Goal: Task Accomplishment & Management: Use online tool/utility

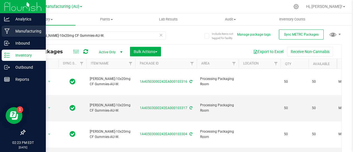
click at [20, 30] on p "Manufacturing" at bounding box center [27, 31] width 34 height 7
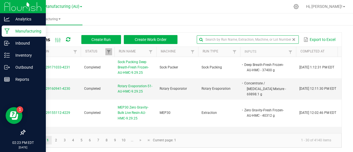
click at [277, 40] on input "text" at bounding box center [248, 39] width 102 height 8
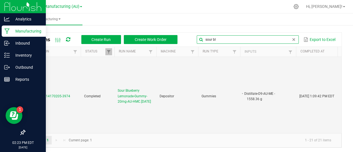
scroll to position [359, 0]
type input "sour bl"
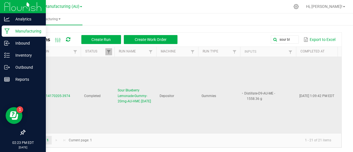
drag, startPoint x: 145, startPoint y: 84, endPoint x: 117, endPoint y: 69, distance: 31.3
click at [117, 69] on td "Sour Blueberry Lemonade-Gummy-20mg-AU-HMC.[DATE]" at bounding box center [135, 95] width 42 height 121
copy span "Sour Blueberry Lemonade-Gummy-20mg-AU-HMC.[DATE]"
click at [96, 39] on span "Create Run" at bounding box center [100, 39] width 19 height 4
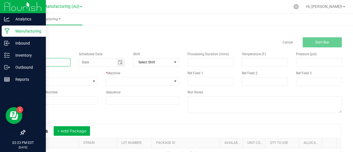
click at [39, 63] on input at bounding box center [48, 62] width 46 height 8
paste input "Sour Blueberry Lemonade-Gummy-20mg-AU-HMC.[DATE]"
click at [59, 61] on input "Sour Blueberry Lemonade-Gummy-20mg-AU-HMC.[DATE]" at bounding box center [48, 62] width 46 height 8
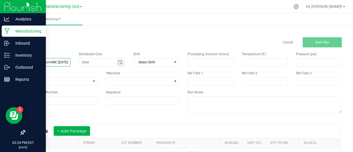
click at [58, 61] on input "Sour Blueberry Lemonade-Gummy-20mg-AU-HMC.[DATE]" at bounding box center [48, 62] width 46 height 8
type input "Sour Blueberry Lemonade-Gummy-20mg-AU-HMC.[DATE]"
click at [94, 80] on span at bounding box center [94, 81] width 4 height 4
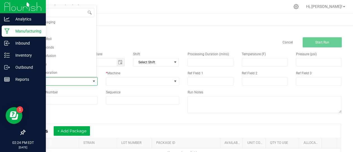
scroll to position [69, 0]
click at [44, 30] on li "Gummies" at bounding box center [61, 30] width 72 height 8
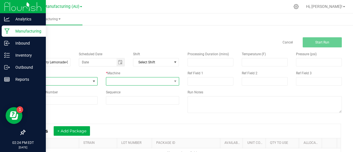
click at [161, 80] on span at bounding box center [138, 81] width 65 height 8
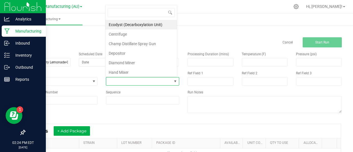
scroll to position [8, 71]
click at [132, 51] on li "Depositor" at bounding box center [141, 53] width 72 height 10
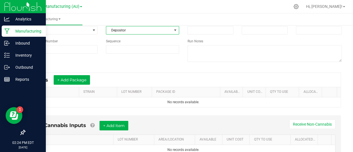
scroll to position [51, 0]
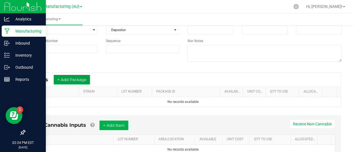
click at [77, 79] on button "+ Add Package" at bounding box center [72, 80] width 36 height 10
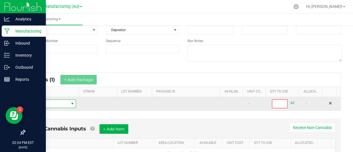
click at [44, 104] on span "NO DATA FOUND" at bounding box center [48, 104] width 39 height 8
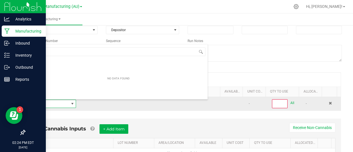
scroll to position [8, 45]
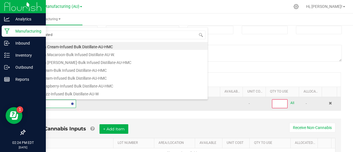
type input "distillate-d9"
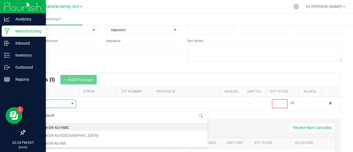
click at [65, 126] on li "Distillate-D9-AU-HMC" at bounding box center [118, 126] width 178 height 8
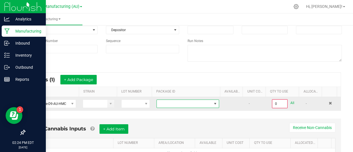
click at [164, 105] on span at bounding box center [184, 104] width 55 height 8
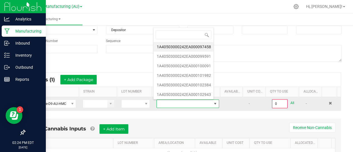
scroll to position [8, 60]
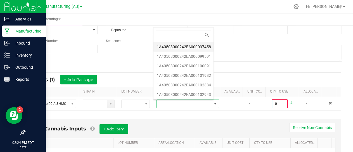
click at [191, 45] on li "1A40503000242EA000097458" at bounding box center [184, 47] width 60 height 10
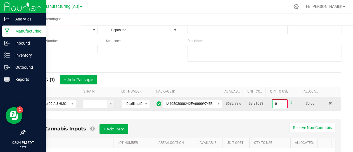
click at [273, 102] on input "0" at bounding box center [280, 104] width 15 height 8
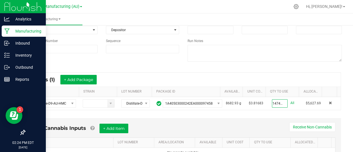
scroll to position [79, 0]
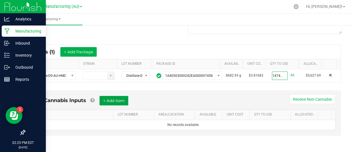
type input "1474.4400 g"
click at [118, 101] on button "+ Add Item" at bounding box center [114, 101] width 29 height 10
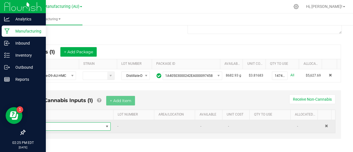
click at [56, 125] on span "NO DATA FOUND" at bounding box center [69, 126] width 69 height 8
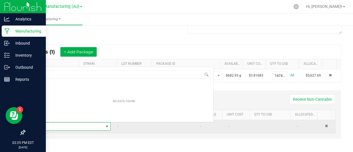
scroll to position [8, 73]
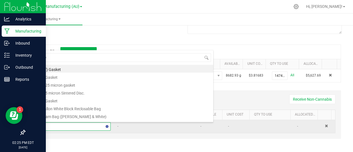
type input "pec"
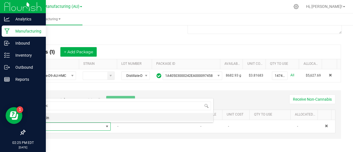
click at [48, 117] on li "Pectin" at bounding box center [124, 117] width 178 height 8
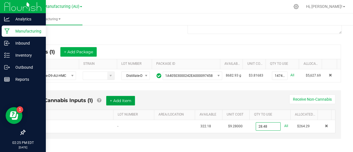
type input "28.4800 lb"
click at [121, 98] on button "+ Add Item" at bounding box center [120, 101] width 29 height 10
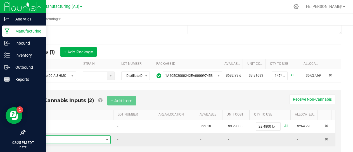
click at [68, 136] on span "NO DATA FOUND" at bounding box center [69, 139] width 69 height 8
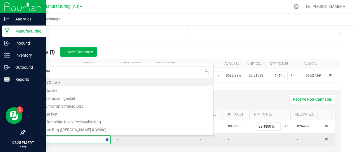
type input "sugar"
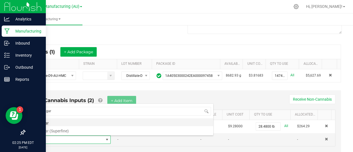
click at [46, 122] on li "Sugar" at bounding box center [124, 122] width 178 height 8
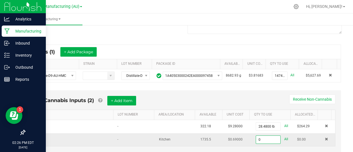
click at [256, 137] on input "0" at bounding box center [268, 139] width 25 height 8
click at [263, 139] on input "3800" at bounding box center [268, 139] width 25 height 8
type input "380.1600 lb"
click at [124, 98] on button "+ Add Item" at bounding box center [121, 101] width 29 height 10
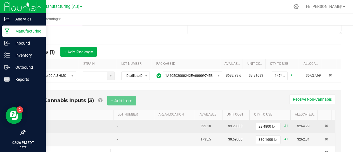
scroll to position [108, 0]
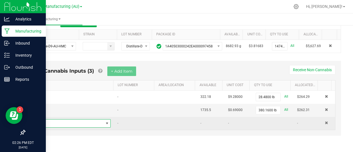
click at [62, 121] on span "NO DATA FOUND" at bounding box center [69, 123] width 69 height 8
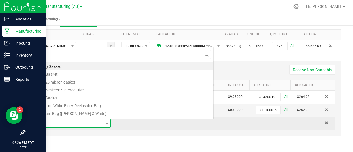
scroll to position [8, 73]
type input "corn"
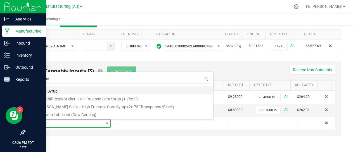
click at [57, 89] on li "Corn Syrup" at bounding box center [124, 90] width 178 height 8
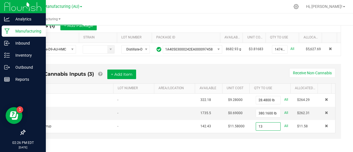
scroll to position [108, 0]
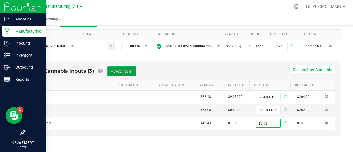
type input "13.1200 gal"
click at [123, 76] on button "+ Add Item" at bounding box center [121, 71] width 29 height 10
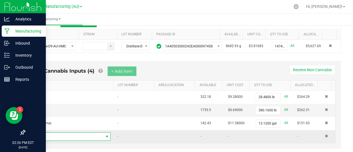
click at [48, 137] on span "NO DATA FOUND" at bounding box center [69, 136] width 69 height 8
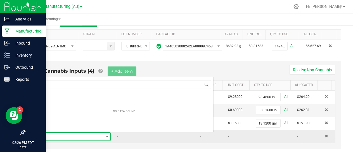
scroll to position [8, 73]
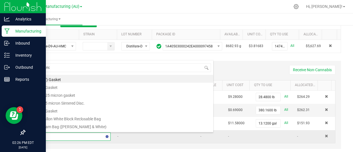
type input "citric"
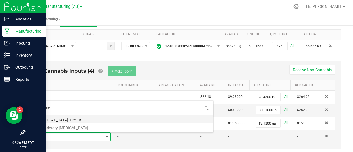
click at [66, 118] on li "[MEDICAL_DATA] -Pre LB." at bounding box center [124, 119] width 178 height 8
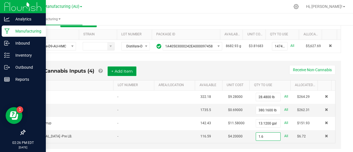
type input "1.6000 lb"
click at [124, 70] on button "+ Add Item" at bounding box center [122, 71] width 29 height 10
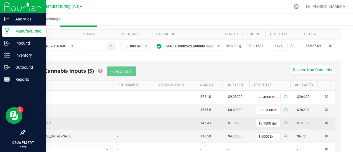
scroll to position [135, 0]
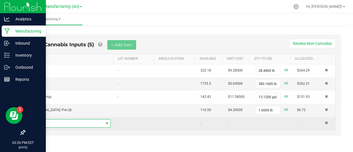
click at [63, 123] on span "NO DATA FOUND" at bounding box center [69, 123] width 69 height 8
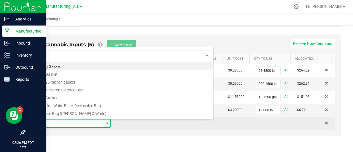
scroll to position [8, 73]
type input "blueberry"
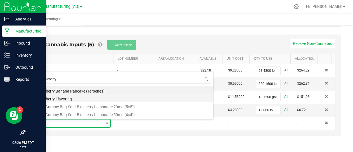
click at [59, 98] on li "Blueberry Flavoring" at bounding box center [124, 98] width 178 height 8
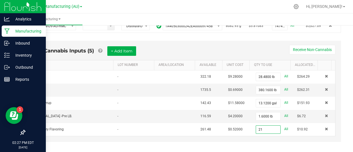
scroll to position [135, 0]
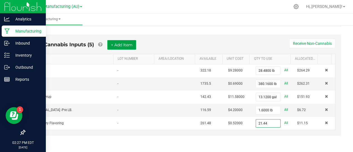
type input "21.4400 fl oz"
click at [122, 42] on button "+ Add Item" at bounding box center [121, 45] width 29 height 10
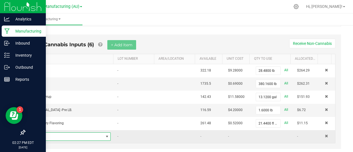
click at [52, 138] on span "NO DATA FOUND" at bounding box center [69, 136] width 69 height 8
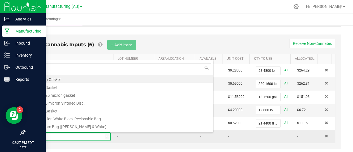
scroll to position [8, 73]
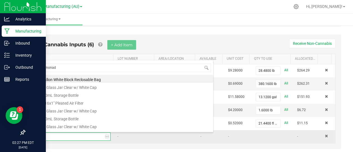
type input "lemonade"
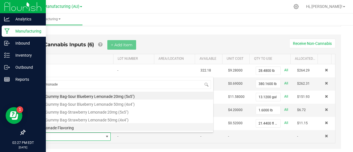
click at [65, 128] on li "Lemonade Flavoring" at bounding box center [124, 127] width 178 height 8
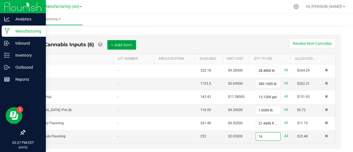
type input "16.0000 oz"
click at [121, 43] on button "+ Add Item" at bounding box center [121, 45] width 29 height 10
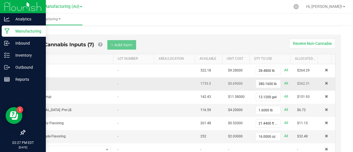
scroll to position [161, 0]
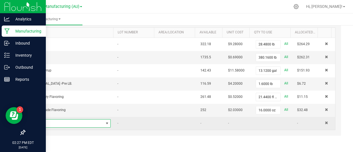
click at [53, 124] on span "NO DATA FOUND" at bounding box center [69, 123] width 69 height 8
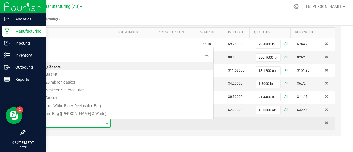
scroll to position [8, 73]
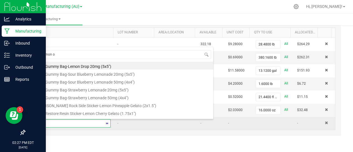
type input "lemon oi"
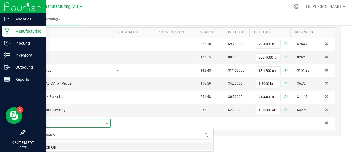
click at [53, 146] on li "Lemon Oil" at bounding box center [124, 146] width 178 height 8
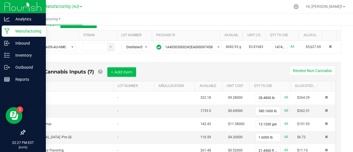
scroll to position [107, 0]
type input "2.5600 oz"
click at [121, 70] on button "+ Add Item" at bounding box center [121, 72] width 29 height 10
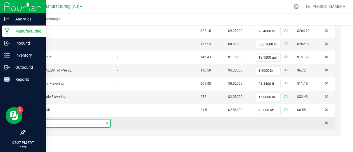
click at [76, 123] on span "NO DATA FOUND" at bounding box center [69, 123] width 69 height 8
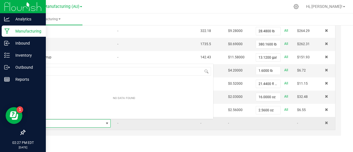
scroll to position [8, 73]
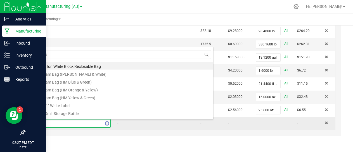
type input "Blue"
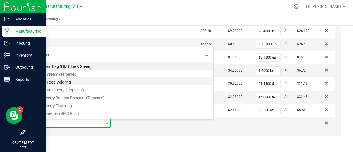
click at [68, 83] on li "Blue Food Coloring" at bounding box center [124, 81] width 178 height 8
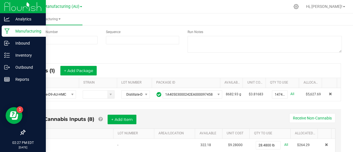
scroll to position [59, 0]
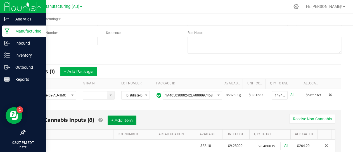
type input "12.1600 oz"
click at [129, 116] on button "+ Add Item" at bounding box center [122, 120] width 29 height 10
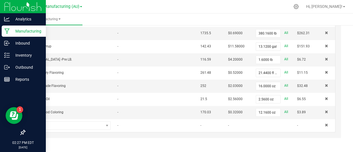
scroll to position [187, 0]
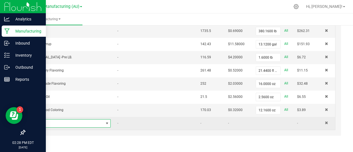
click at [65, 122] on span "NO DATA FOUND" at bounding box center [69, 123] width 69 height 8
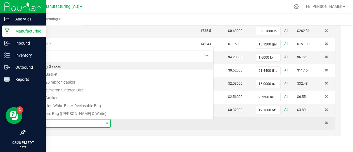
scroll to position [8, 73]
type input "super"
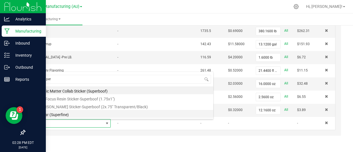
click at [61, 112] on li "Sugar (Superfine)" at bounding box center [124, 114] width 178 height 8
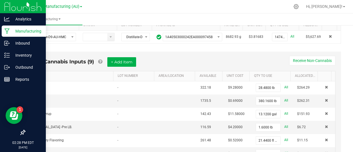
scroll to position [117, 0]
type input "21.1200 lb"
click at [124, 64] on button "+ Add Item" at bounding box center [121, 62] width 29 height 10
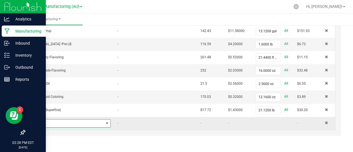
click at [74, 122] on span "NO DATA FOUND" at bounding box center [69, 123] width 69 height 8
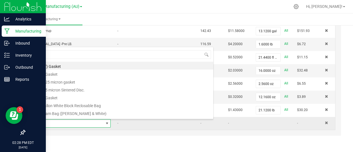
scroll to position [8, 73]
type input "citric"
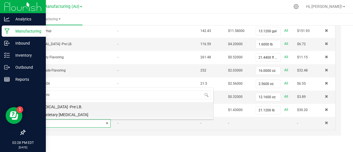
click at [71, 113] on li "Proprietary [MEDICAL_DATA]" at bounding box center [124, 114] width 178 height 8
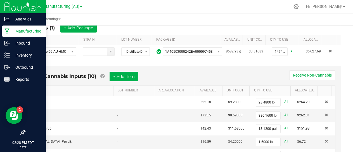
scroll to position [88, 0]
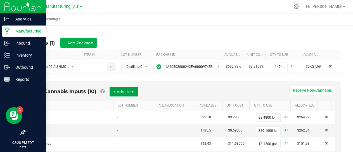
type input "7.3600 lb"
click at [126, 89] on button "+ Add Item" at bounding box center [124, 92] width 29 height 10
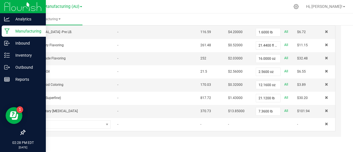
scroll to position [213, 0]
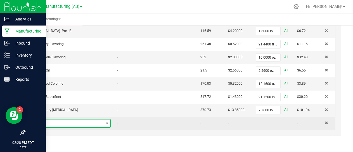
click at [59, 122] on span "NO DATA FOUND" at bounding box center [69, 123] width 69 height 8
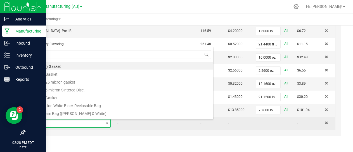
scroll to position [8, 73]
type input "60"
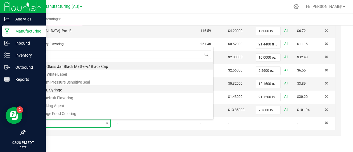
click at [58, 87] on li "60mL Syringe" at bounding box center [124, 89] width 178 height 8
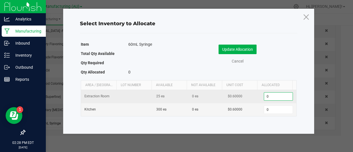
click at [279, 96] on input "0" at bounding box center [278, 96] width 29 height 8
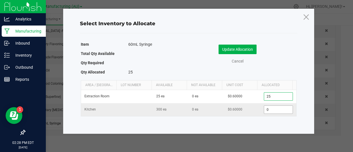
type input "25"
click at [269, 109] on input "0" at bounding box center [278, 109] width 29 height 8
type input "7"
click at [238, 48] on button "Update Allocation" at bounding box center [238, 49] width 38 height 10
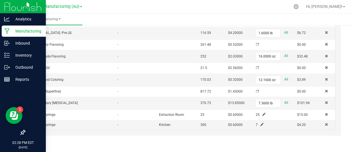
scroll to position [213, 0]
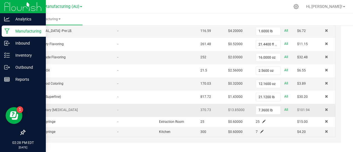
click at [143, 104] on td "-" at bounding box center [134, 109] width 41 height 13
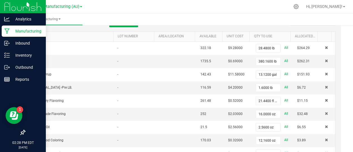
scroll to position [128, 0]
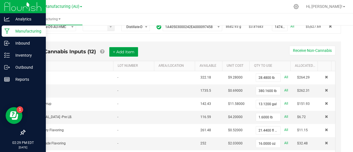
click at [124, 52] on button "+ Add Item" at bounding box center [123, 52] width 29 height 10
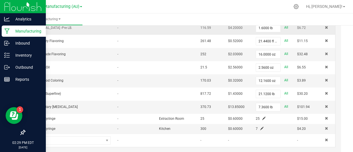
scroll to position [234, 0]
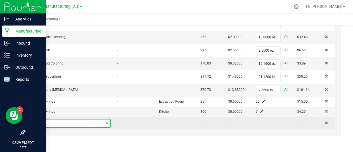
click at [88, 120] on span "NO DATA FOUND" at bounding box center [69, 123] width 69 height 8
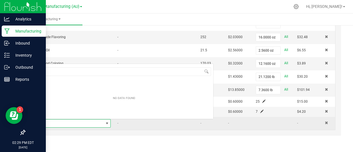
scroll to position [8, 73]
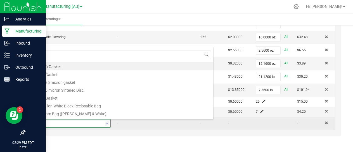
type input "30"
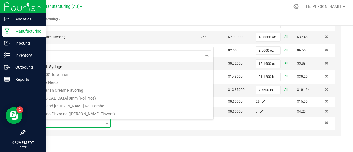
click at [58, 66] on li "30mL Syringe" at bounding box center [124, 66] width 178 height 8
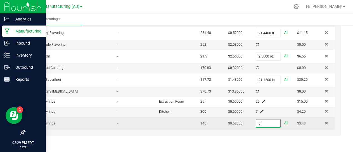
scroll to position [234, 0]
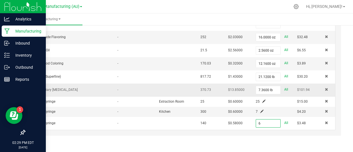
type input "6 ea"
click at [156, 85] on td at bounding box center [176, 89] width 41 height 13
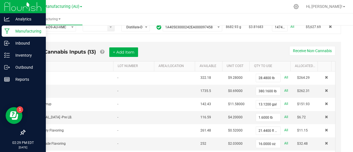
scroll to position [127, 0]
click at [131, 54] on button "+ Add Item" at bounding box center [123, 53] width 29 height 10
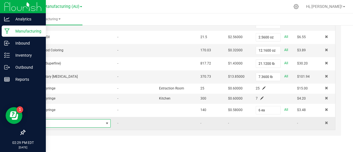
click at [71, 122] on span "NO DATA FOUND" at bounding box center [69, 123] width 69 height 8
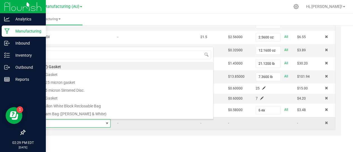
scroll to position [8, 73]
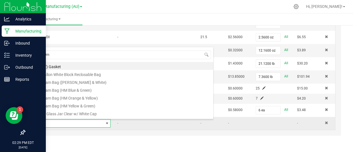
type input "10ml"
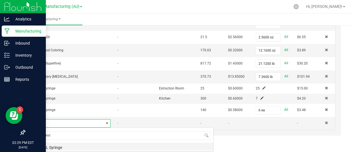
click at [56, 147] on li "10mL Syringe" at bounding box center [124, 146] width 178 height 8
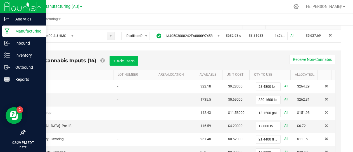
scroll to position [118, 0]
type input "3 ea"
click at [129, 58] on button "+ Add Item" at bounding box center [124, 61] width 29 height 10
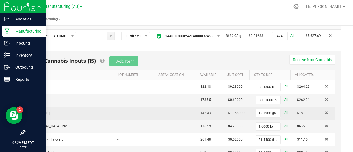
scroll to position [260, 0]
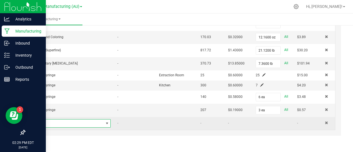
click at [64, 125] on span "NO DATA FOUND" at bounding box center [69, 123] width 69 height 8
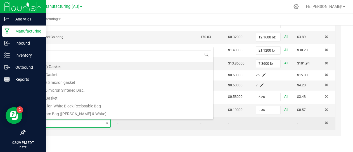
scroll to position [8, 73]
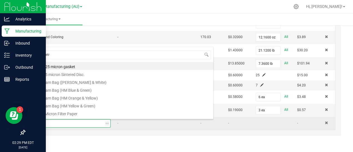
type input "metrc"
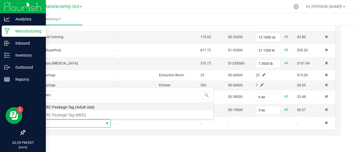
click at [81, 106] on li "METRC Package Tag (Adult Use)" at bounding box center [124, 106] width 178 height 8
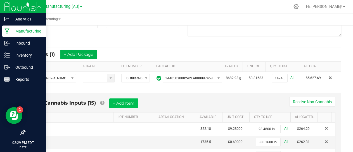
scroll to position [75, 0]
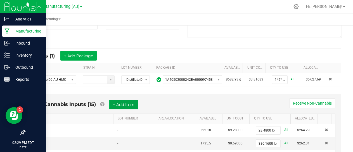
type input "0 ea"
click at [129, 103] on button "+ Add Item" at bounding box center [123, 105] width 29 height 10
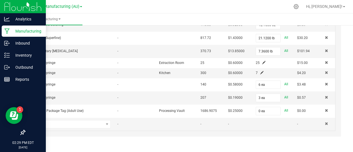
scroll to position [273, 0]
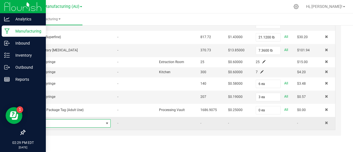
click at [80, 125] on span "NO DATA FOUND" at bounding box center [69, 123] width 69 height 8
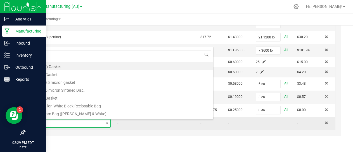
scroll to position [8, 73]
type input "2"
type input "3x1"
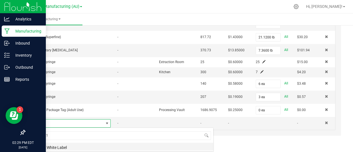
click at [68, 147] on li "3x1" White Label" at bounding box center [124, 146] width 178 height 8
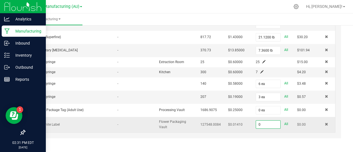
click at [256, 123] on input "0" at bounding box center [268, 124] width 25 height 8
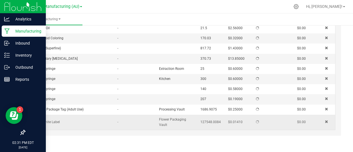
scroll to position [273, 0]
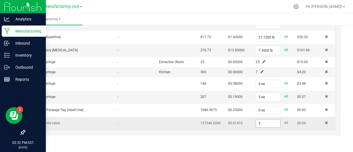
click at [256, 122] on input "3" at bounding box center [268, 123] width 25 height 8
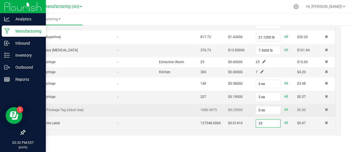
type input "33 ea"
click at [168, 108] on td at bounding box center [176, 109] width 41 height 13
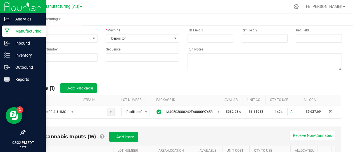
scroll to position [0, 0]
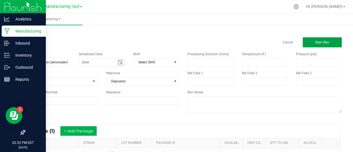
click at [315, 41] on span "Start Run" at bounding box center [322, 42] width 14 height 4
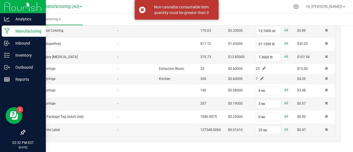
scroll to position [273, 0]
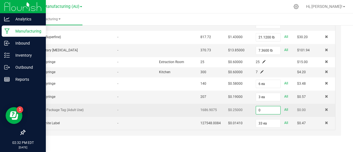
click at [257, 109] on input "0" at bounding box center [268, 110] width 25 height 8
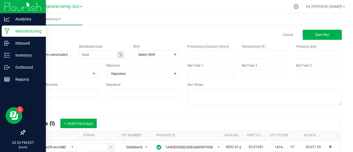
scroll to position [0, 0]
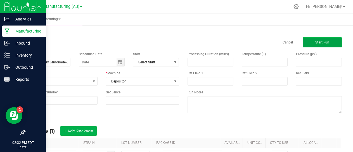
type input "1 ea"
click at [317, 37] on button "Start Run" at bounding box center [322, 42] width 39 height 10
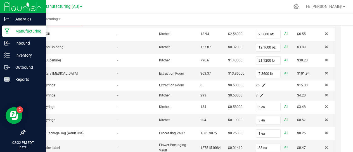
scroll to position [390, 0]
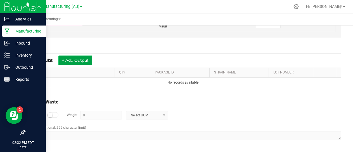
click at [83, 60] on button "+ Add Output" at bounding box center [75, 60] width 34 height 10
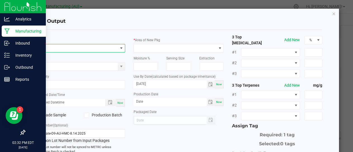
click at [82, 48] on span "NO DATA FOUND" at bounding box center [76, 48] width 83 height 8
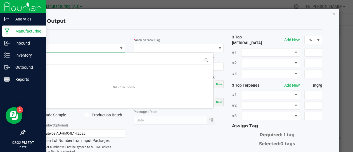
scroll to position [8, 89]
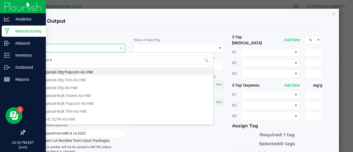
type input "sour bl"
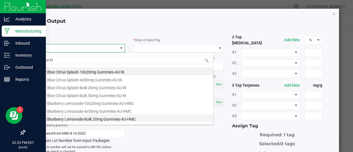
click at [92, 117] on li "Sour Blueberry Lemonade-Bulk 20mg Gummies-AU-HMC" at bounding box center [124, 118] width 178 height 8
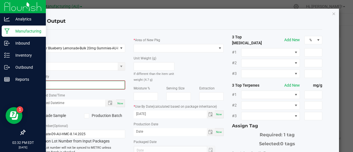
click at [77, 84] on input "0" at bounding box center [80, 85] width 89 height 8
click at [48, 88] on input "0" at bounding box center [80, 85] width 89 height 8
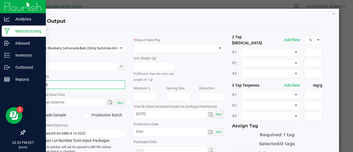
type input "62466 ea"
click at [122, 101] on span "Now" at bounding box center [120, 102] width 6 height 3
type input "[DATE] 2:33 PM"
type input "[DATE]"
click at [88, 115] on span at bounding box center [86, 114] width 5 height 5
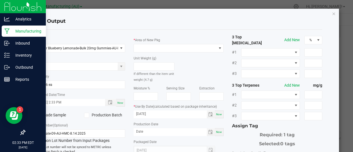
click at [0, 0] on input "Production Batch" at bounding box center [0, 0] width 0 height 0
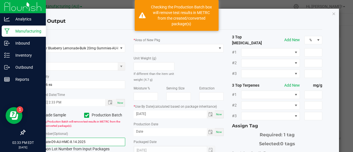
drag, startPoint x: 92, startPoint y: 138, endPoint x: 14, endPoint y: 138, distance: 77.5
click at [14, 138] on ngb-modal-window "Add Output * Item Sour Blueberry Lemonade-Bulk 20mg Gummies-AU-HMC Strain * Qua…" at bounding box center [178, 76] width 357 height 152
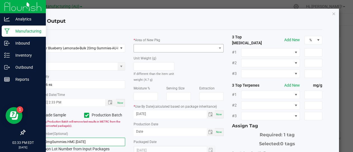
type input "SBL20mgGummies.HMC.[DATE]"
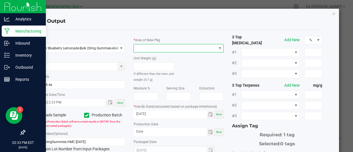
click at [176, 49] on span at bounding box center [175, 48] width 83 height 8
type input "oil"
click at [146, 71] on li "Oil Room" at bounding box center [176, 72] width 88 height 10
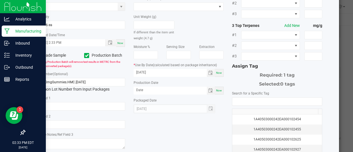
scroll to position [60, 0]
click at [216, 90] on span "Now" at bounding box center [219, 89] width 6 height 3
type input "[DATE]"
click at [157, 70] on input "[DATE]" at bounding box center [170, 72] width 73 height 7
type input "[DATE]"
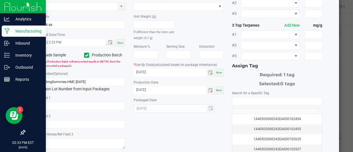
click at [183, 108] on div "[DATE]" at bounding box center [175, 108] width 82 height 9
click at [251, 97] on input "NO DATA FOUND" at bounding box center [277, 101] width 90 height 8
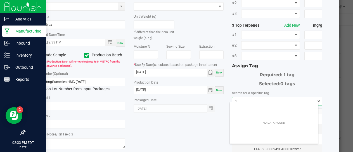
scroll to position [8, 88]
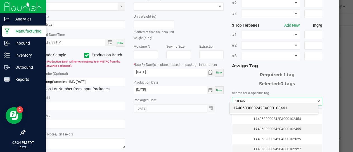
click at [244, 105] on li "1A40503000242EA000103461" at bounding box center [274, 108] width 88 height 10
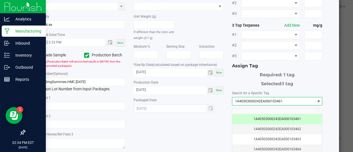
scroll to position [115, 0]
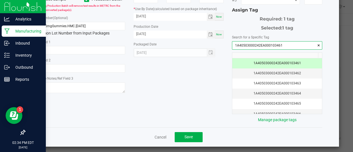
type input "1A40503000242EA000103461"
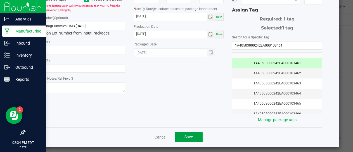
click at [190, 134] on span "Save" at bounding box center [189, 136] width 8 height 4
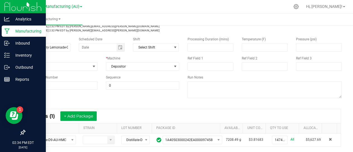
scroll to position [0, 0]
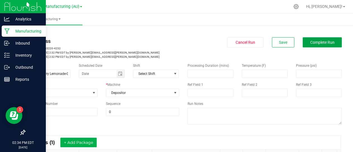
click at [317, 44] on span "Complete Run" at bounding box center [322, 42] width 24 height 4
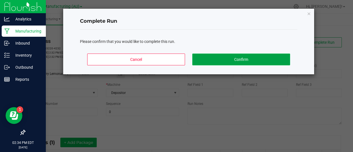
click at [227, 56] on button "Confirm" at bounding box center [241, 59] width 98 height 12
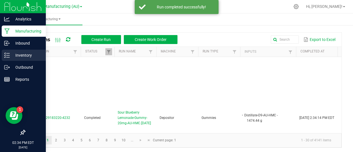
click at [19, 55] on p "Inventory" at bounding box center [27, 55] width 34 height 7
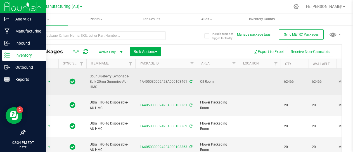
click at [49, 79] on span "select" at bounding box center [49, 81] width 4 height 4
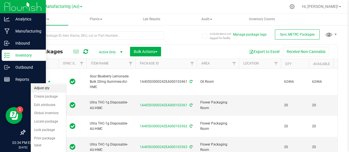
click at [46, 88] on li "Adjust qty" at bounding box center [48, 88] width 35 height 8
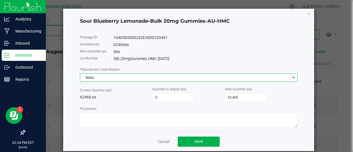
click at [111, 78] on span "Select" at bounding box center [185, 78] width 210 height 8
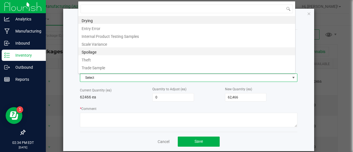
scroll to position [7, 0]
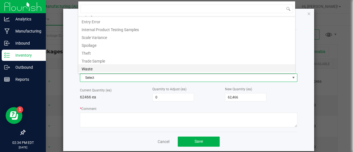
click at [93, 68] on li "Waste" at bounding box center [186, 68] width 217 height 8
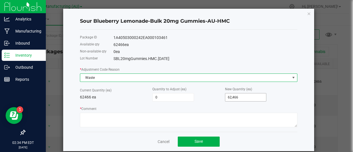
type input "62466"
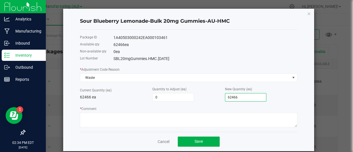
click at [238, 98] on input "62466" at bounding box center [245, 97] width 41 height 8
type input "-62,461"
type input "5"
type input "-62,407"
type input "59"
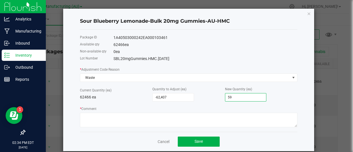
type input "-61,867"
type input "599"
type input "-56,474"
type input "5992"
type input "-2,545"
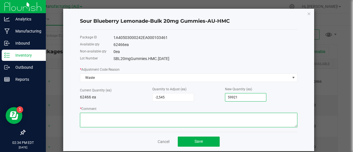
type input "59,921"
click at [140, 119] on textarea "* Comment" at bounding box center [189, 119] width 218 height 15
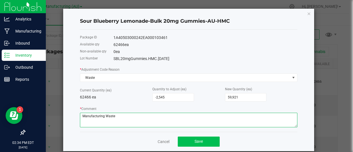
type textarea "Manufacturing Waste"
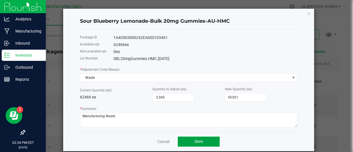
click at [199, 139] on span "Save" at bounding box center [199, 141] width 8 height 4
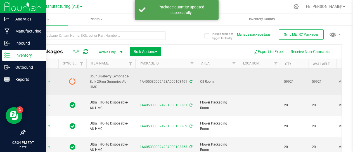
click at [190, 80] on icon at bounding box center [191, 81] width 3 height 3
